Goal: Complete application form

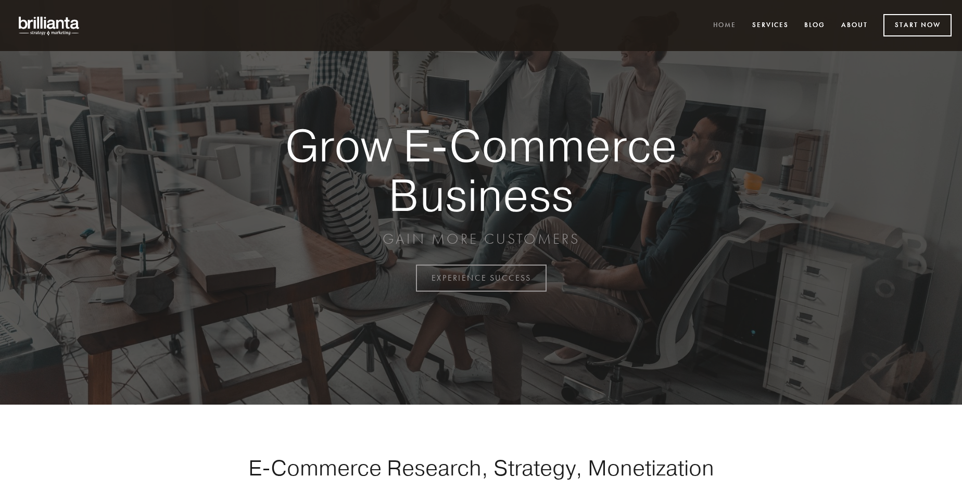
scroll to position [2730, 0]
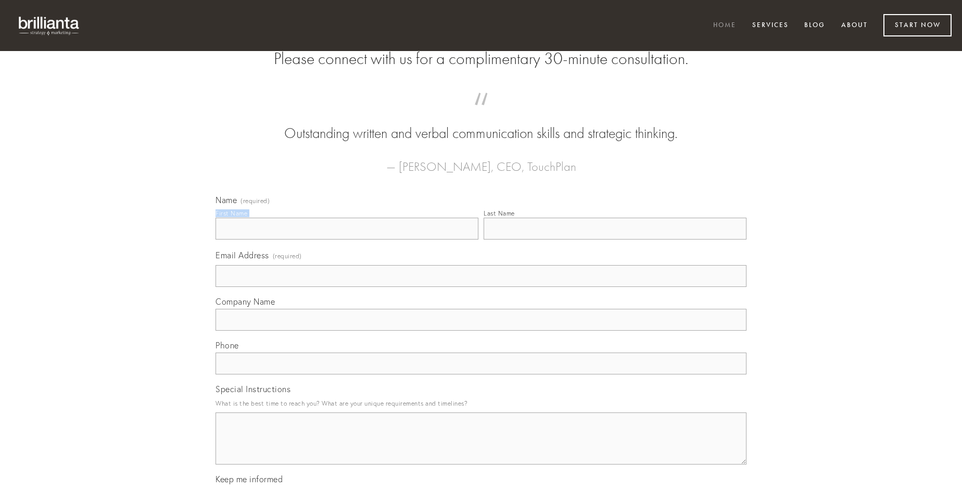
type input "[PERSON_NAME]"
click at [615, 240] on input "Last Name" at bounding box center [615, 229] width 263 height 22
type input "[PERSON_NAME]"
click at [481, 287] on input "Email Address (required)" at bounding box center [481, 276] width 531 height 22
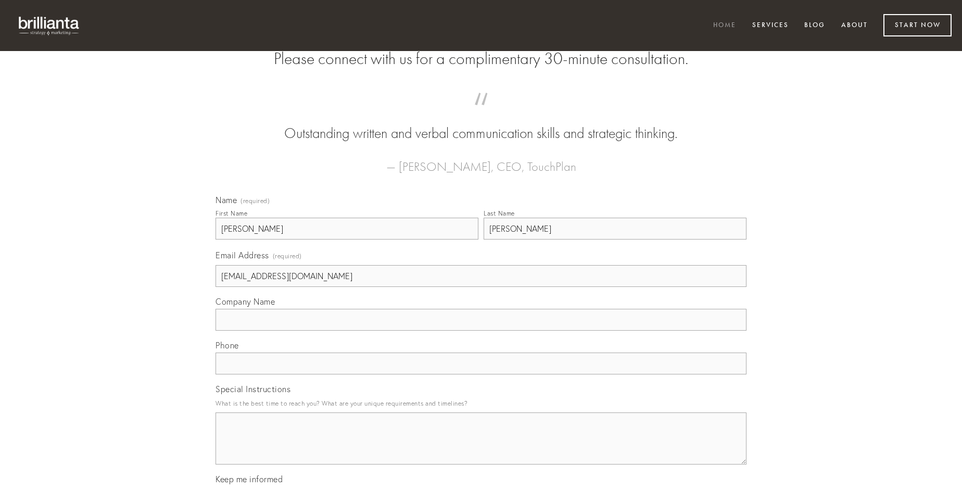
type input "[EMAIL_ADDRESS][DOMAIN_NAME]"
click at [481, 331] on input "Company Name" at bounding box center [481, 320] width 531 height 22
type input "solio"
click at [481, 374] on input "text" at bounding box center [481, 364] width 531 height 22
click at [481, 448] on textarea "Special Instructions" at bounding box center [481, 438] width 531 height 52
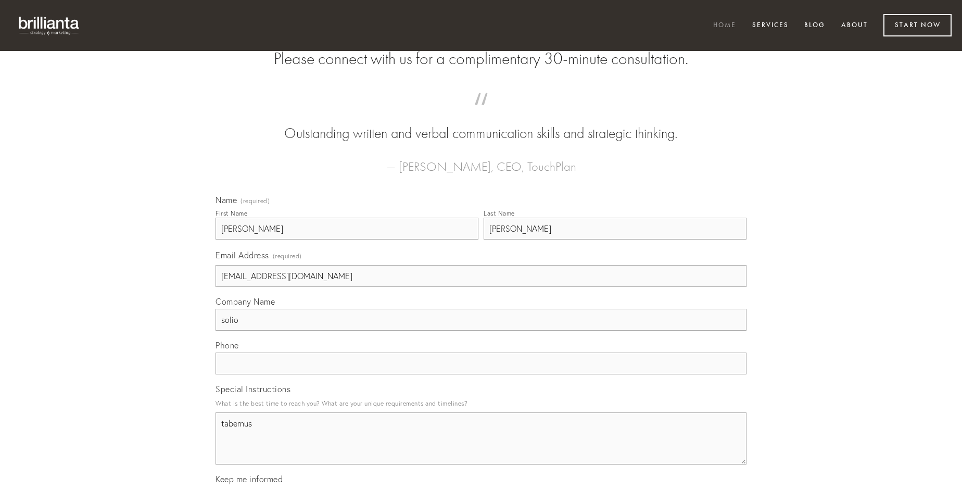
type textarea "tabernus"
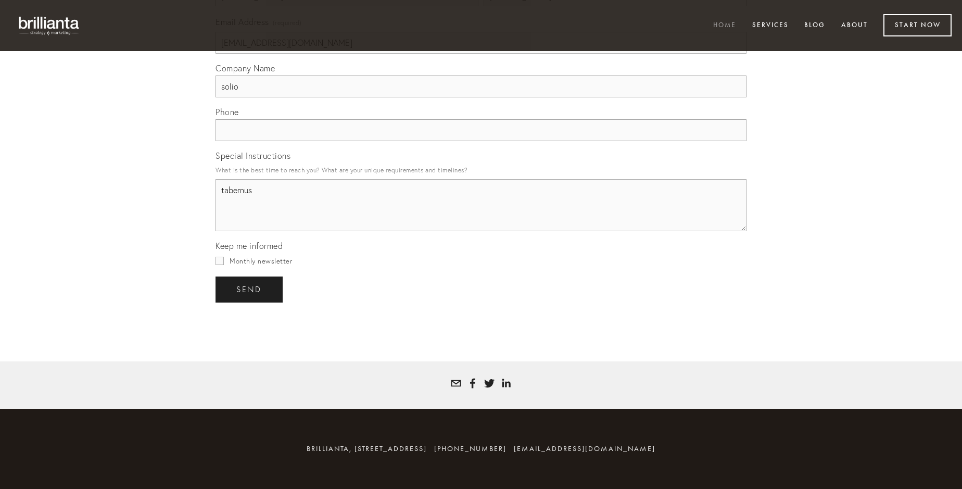
click at [250, 289] on span "send" at bounding box center [249, 289] width 26 height 9
